Goal: Task Accomplishment & Management: Complete application form

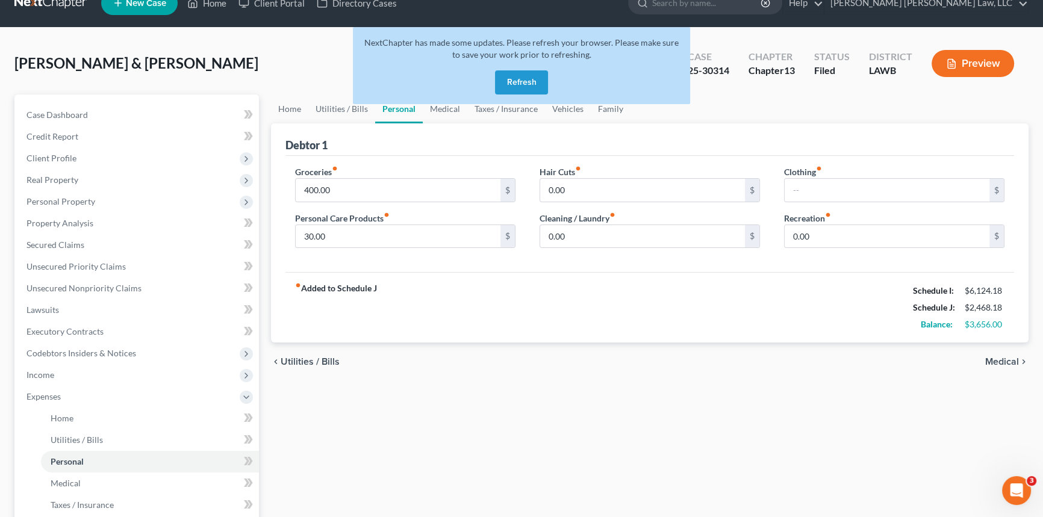
click at [525, 80] on button "Refresh" at bounding box center [521, 82] width 53 height 24
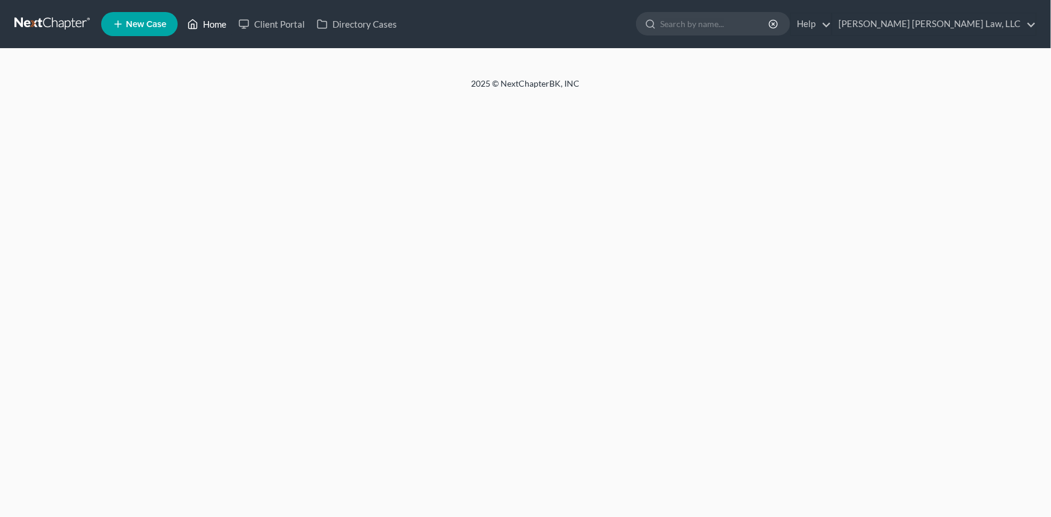
click at [215, 20] on link "Home" at bounding box center [206, 24] width 51 height 22
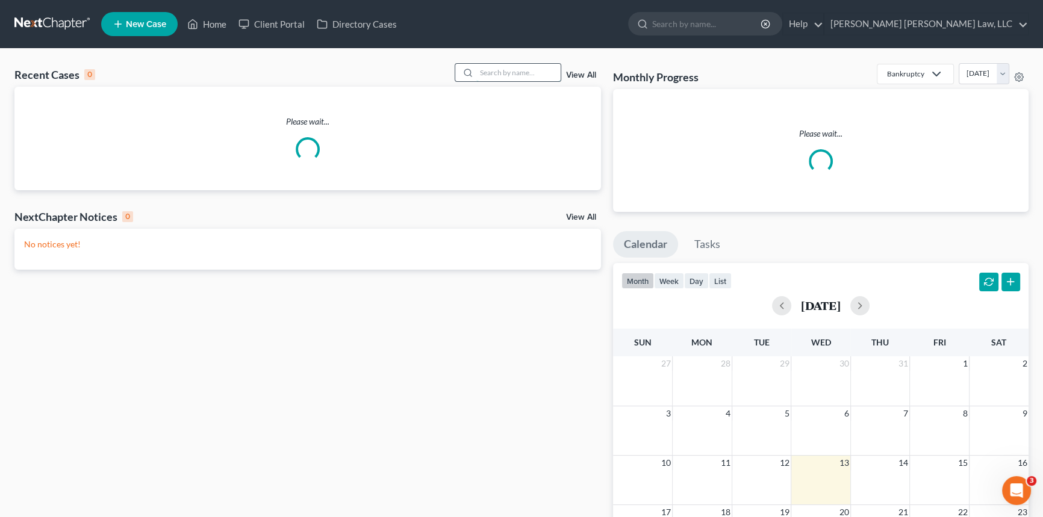
click at [500, 67] on input "search" at bounding box center [518, 72] width 84 height 17
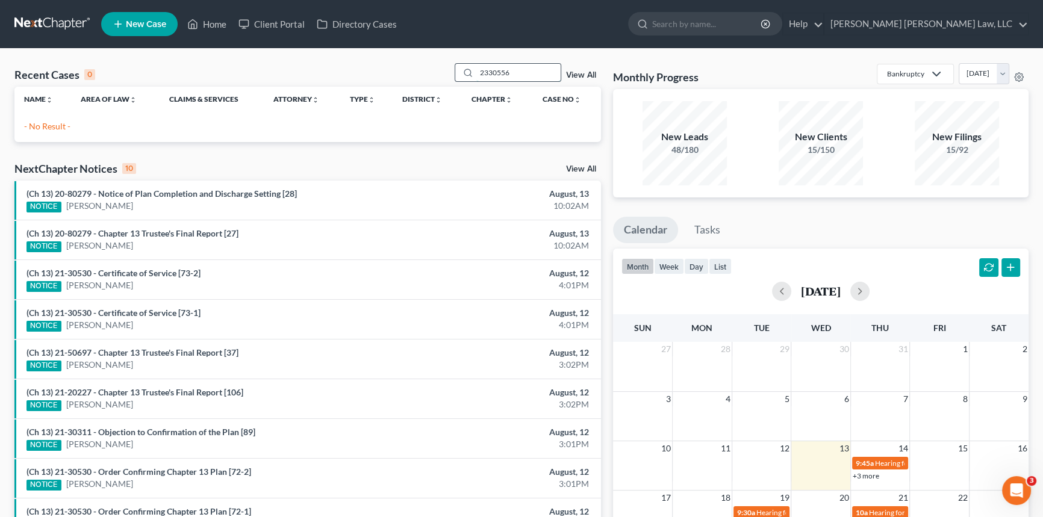
click at [485, 75] on input "2330556" at bounding box center [518, 72] width 84 height 17
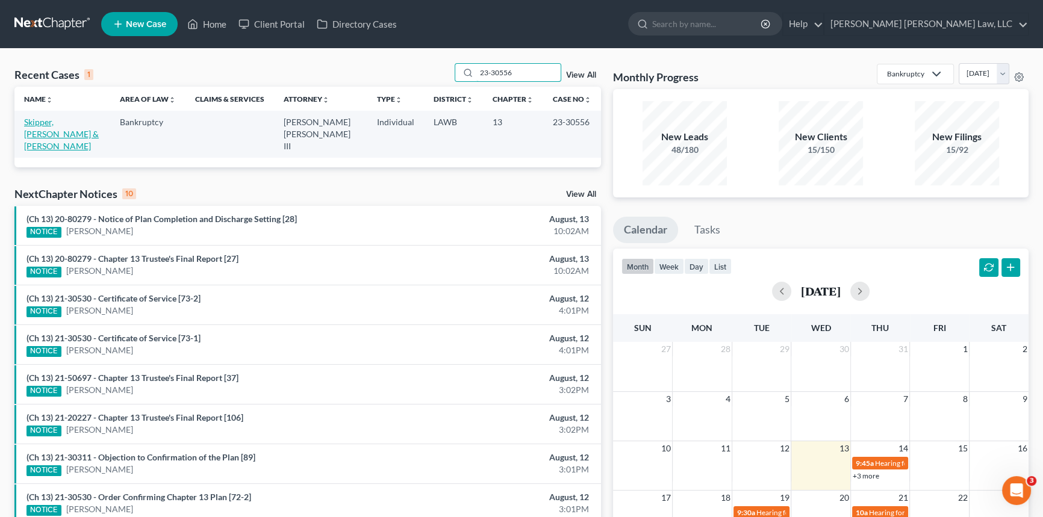
type input "23-30556"
click at [87, 124] on link "Skipper, Nead & Jenkins, Meagan" at bounding box center [61, 134] width 75 height 34
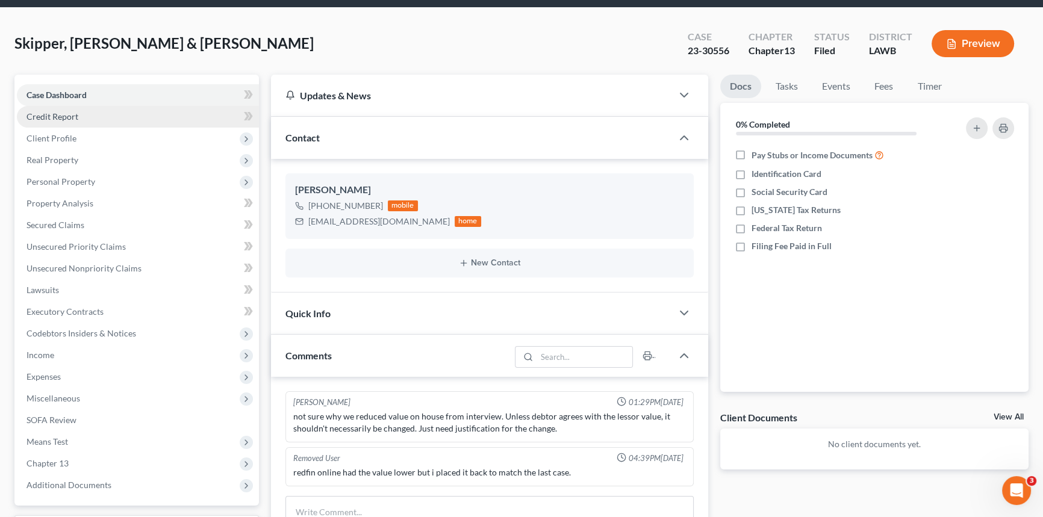
scroll to position [219, 0]
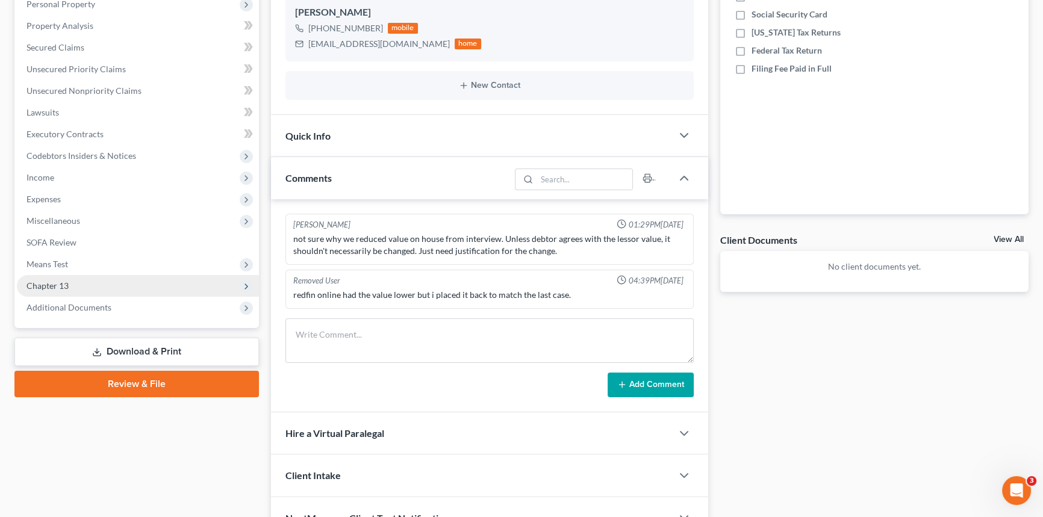
click at [90, 284] on span "Chapter 13" at bounding box center [138, 286] width 242 height 22
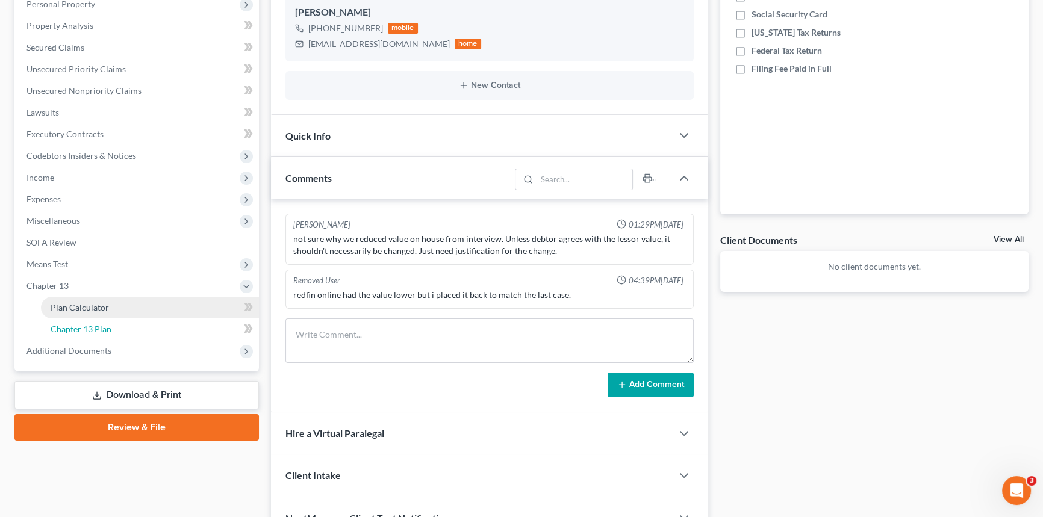
click at [114, 331] on link "Chapter 13 Plan" at bounding box center [150, 330] width 218 height 22
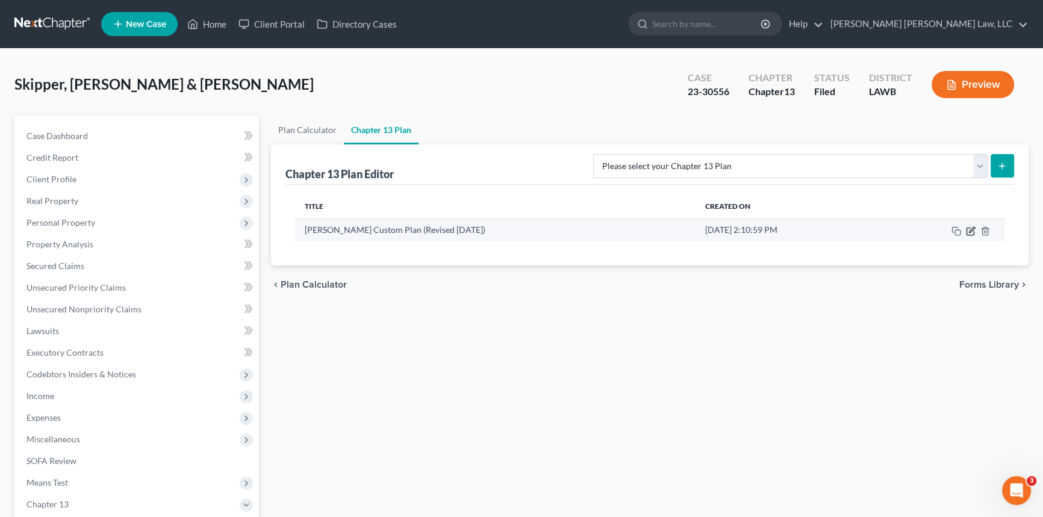
click at [970, 230] on icon "button" at bounding box center [971, 231] width 10 height 10
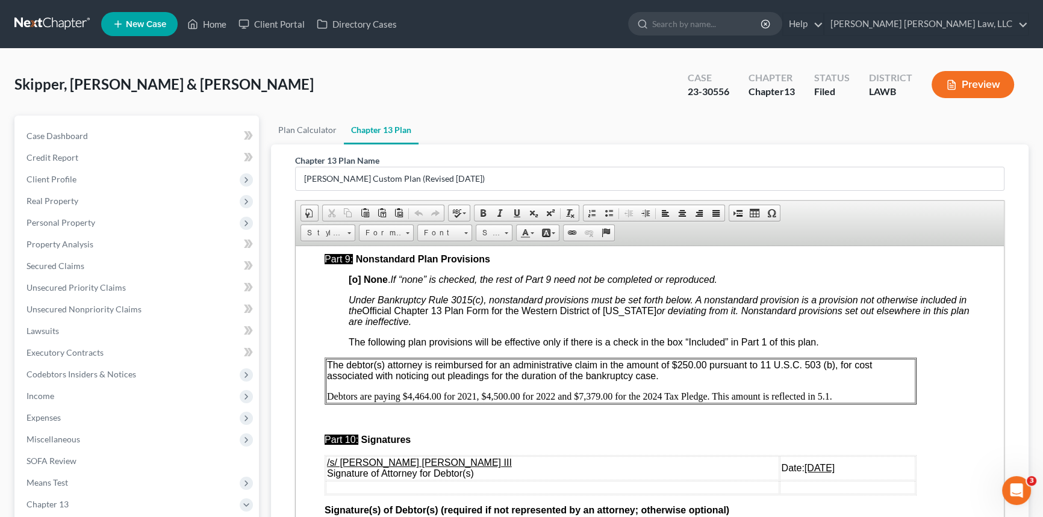
scroll to position [4545, 0]
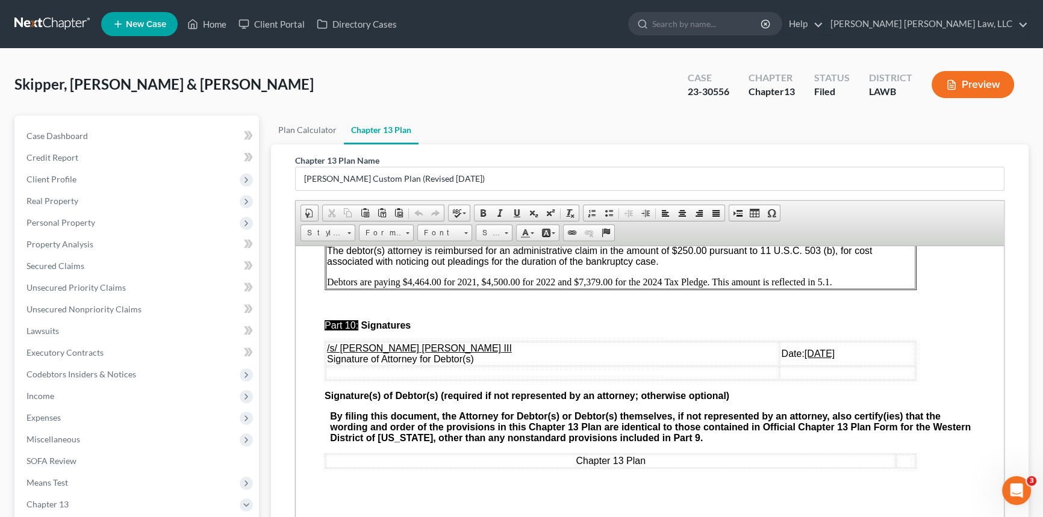
click at [805, 358] on u "08/12/2025" at bounding box center [820, 353] width 30 height 10
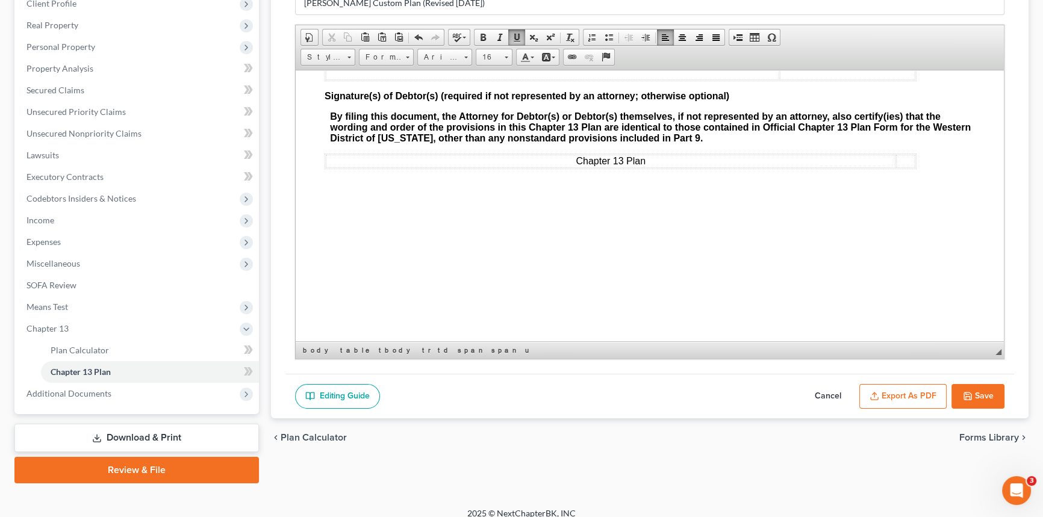
scroll to position [187, 0]
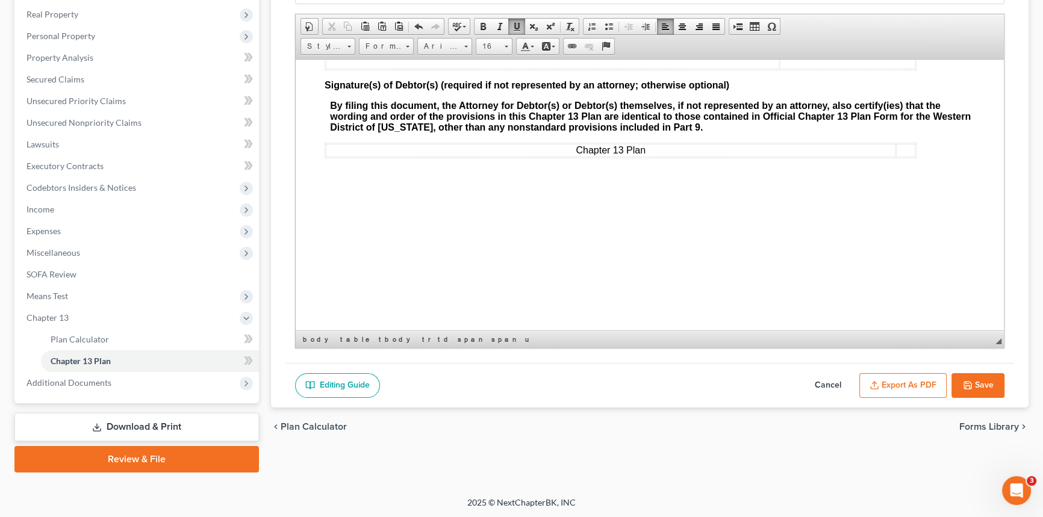
click at [912, 387] on button "Export as PDF" at bounding box center [903, 385] width 87 height 25
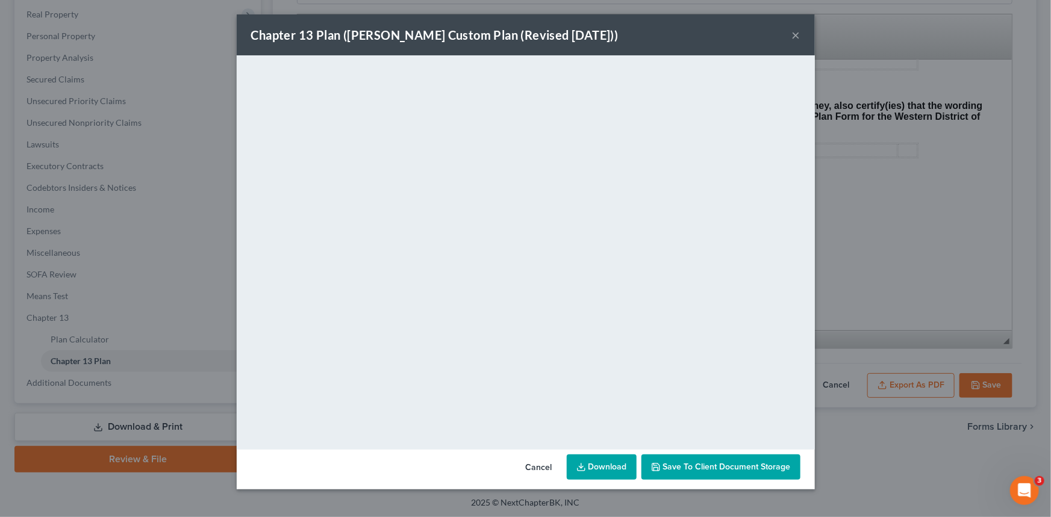
click at [795, 30] on button "×" at bounding box center [796, 35] width 8 height 14
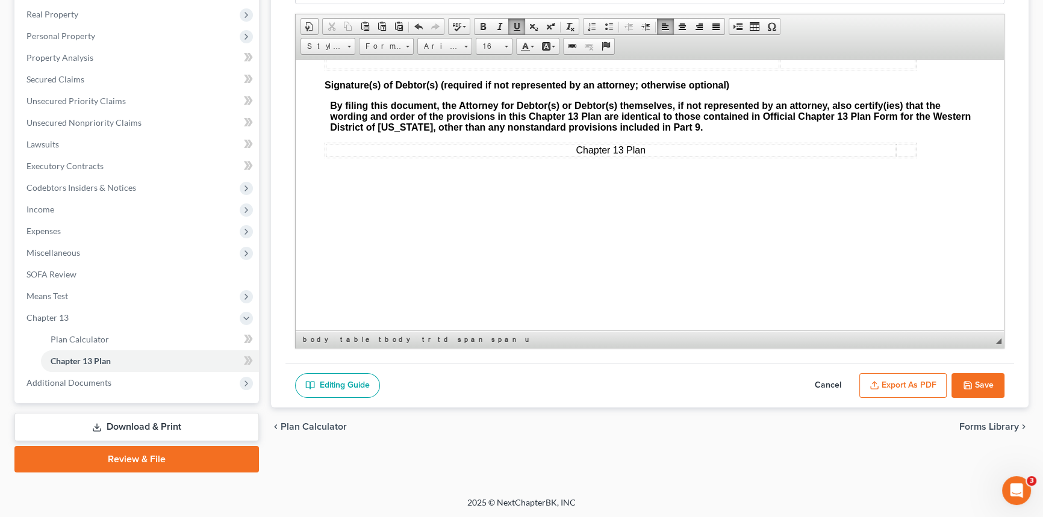
click at [980, 382] on button "Save" at bounding box center [978, 385] width 53 height 25
